Goal: Task Accomplishment & Management: Manage account settings

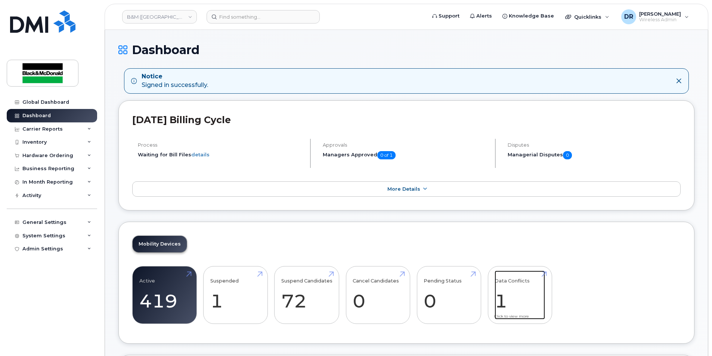
click at [500, 301] on link "Data Conflicts 1" at bounding box center [519, 295] width 50 height 49
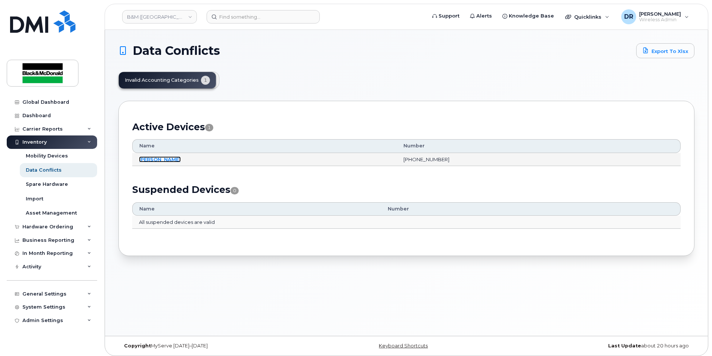
click at [157, 161] on link "[PERSON_NAME]" at bounding box center [160, 159] width 42 height 6
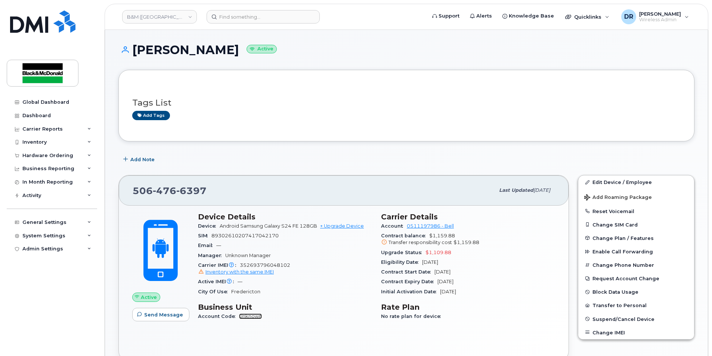
click at [259, 316] on link "Unknown" at bounding box center [250, 317] width 23 height 6
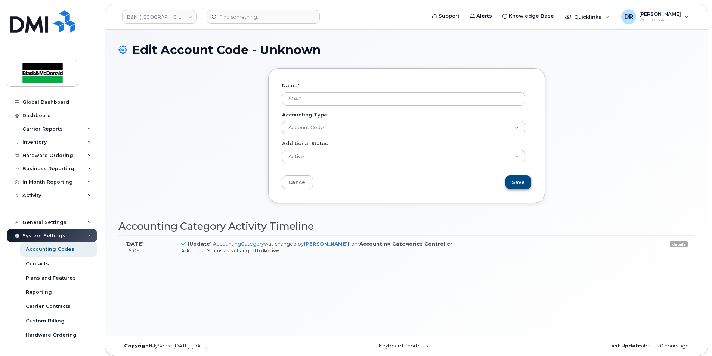
type input "8042"
click at [519, 183] on input "Save" at bounding box center [518, 182] width 26 height 14
type input "Save"
click at [297, 181] on link "Cancel" at bounding box center [297, 182] width 31 height 14
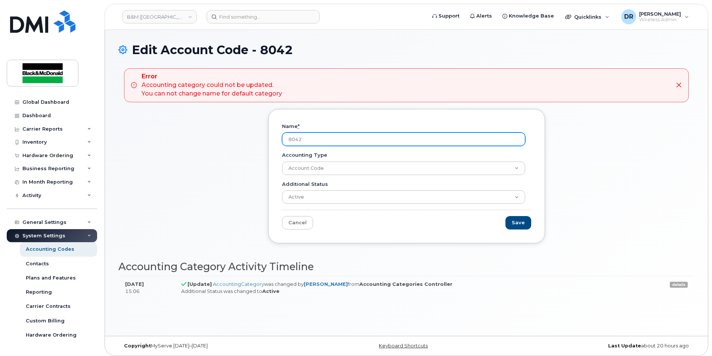
click at [359, 135] on input "8042" at bounding box center [403, 139] width 243 height 13
type input "8"
click at [357, 138] on input "Name *" at bounding box center [403, 139] width 243 height 13
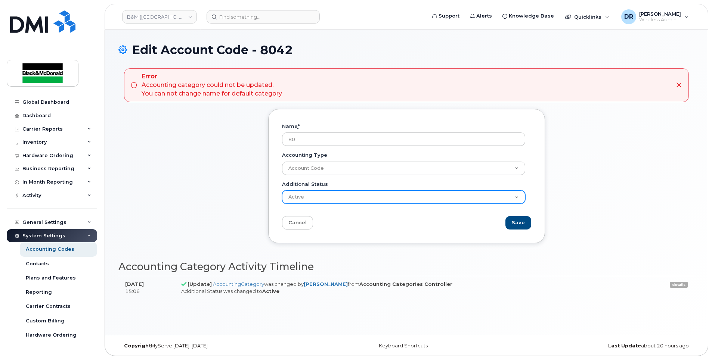
type input "8"
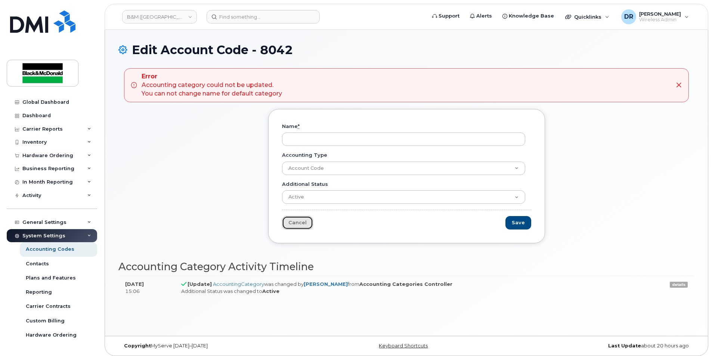
click at [299, 226] on link "Cancel" at bounding box center [297, 223] width 31 height 14
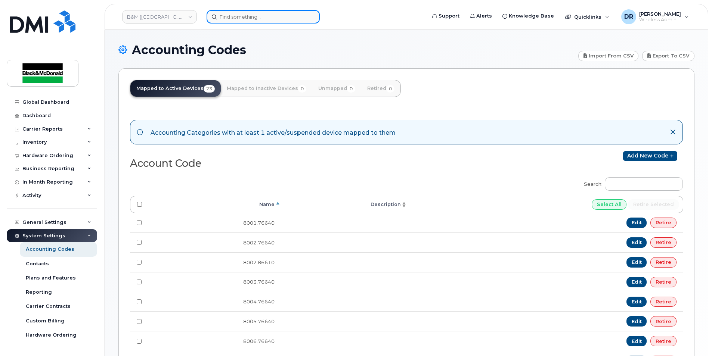
click at [237, 18] on input at bounding box center [262, 16] width 113 height 13
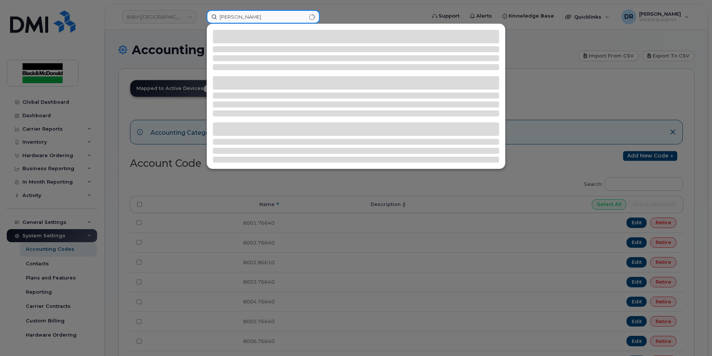
type input "lovelace"
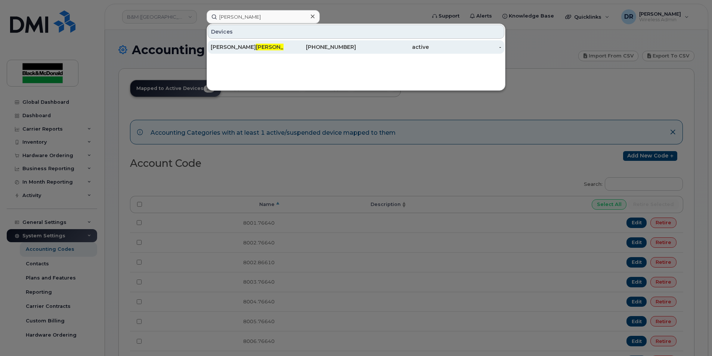
click at [256, 47] on span "Lovelace" at bounding box center [278, 47] width 45 height 7
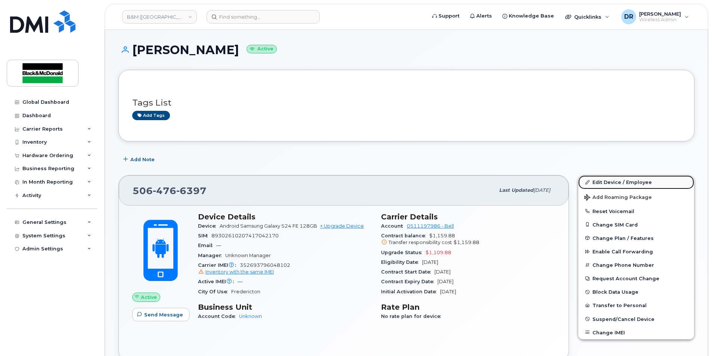
click at [611, 180] on link "Edit Device / Employee" at bounding box center [636, 181] width 116 height 13
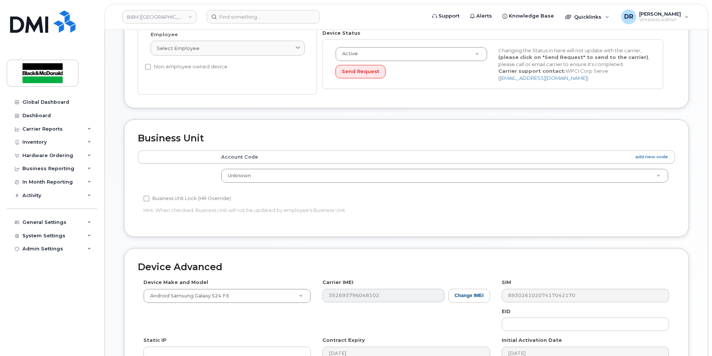
scroll to position [187, 0]
click at [259, 157] on th "Account Code add new code" at bounding box center [444, 155] width 460 height 13
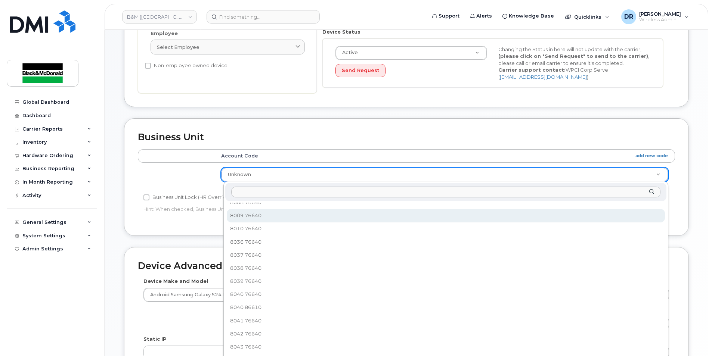
scroll to position [106, 0]
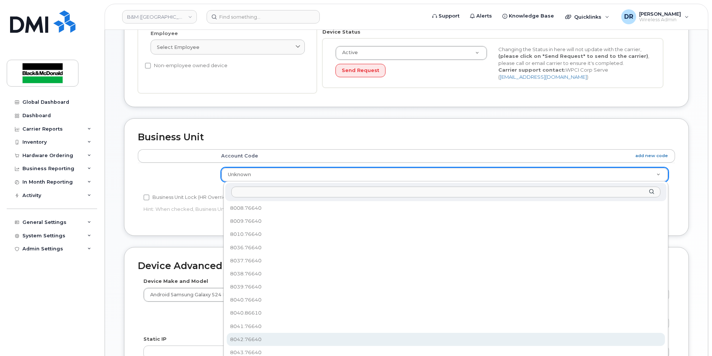
select select "91385"
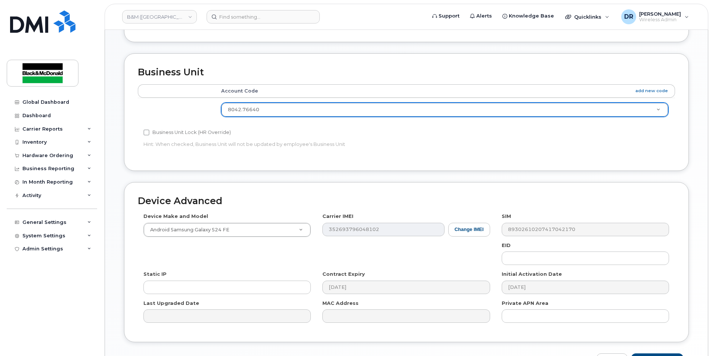
scroll to position [300, 0]
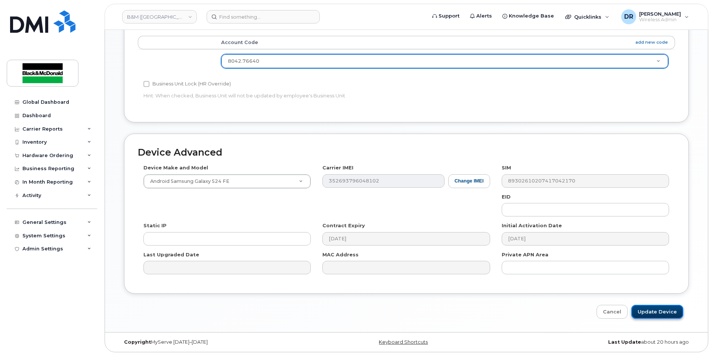
click at [649, 311] on input "Update Device" at bounding box center [657, 312] width 52 height 14
type input "Saving..."
